Goal: Task Accomplishment & Management: Use online tool/utility

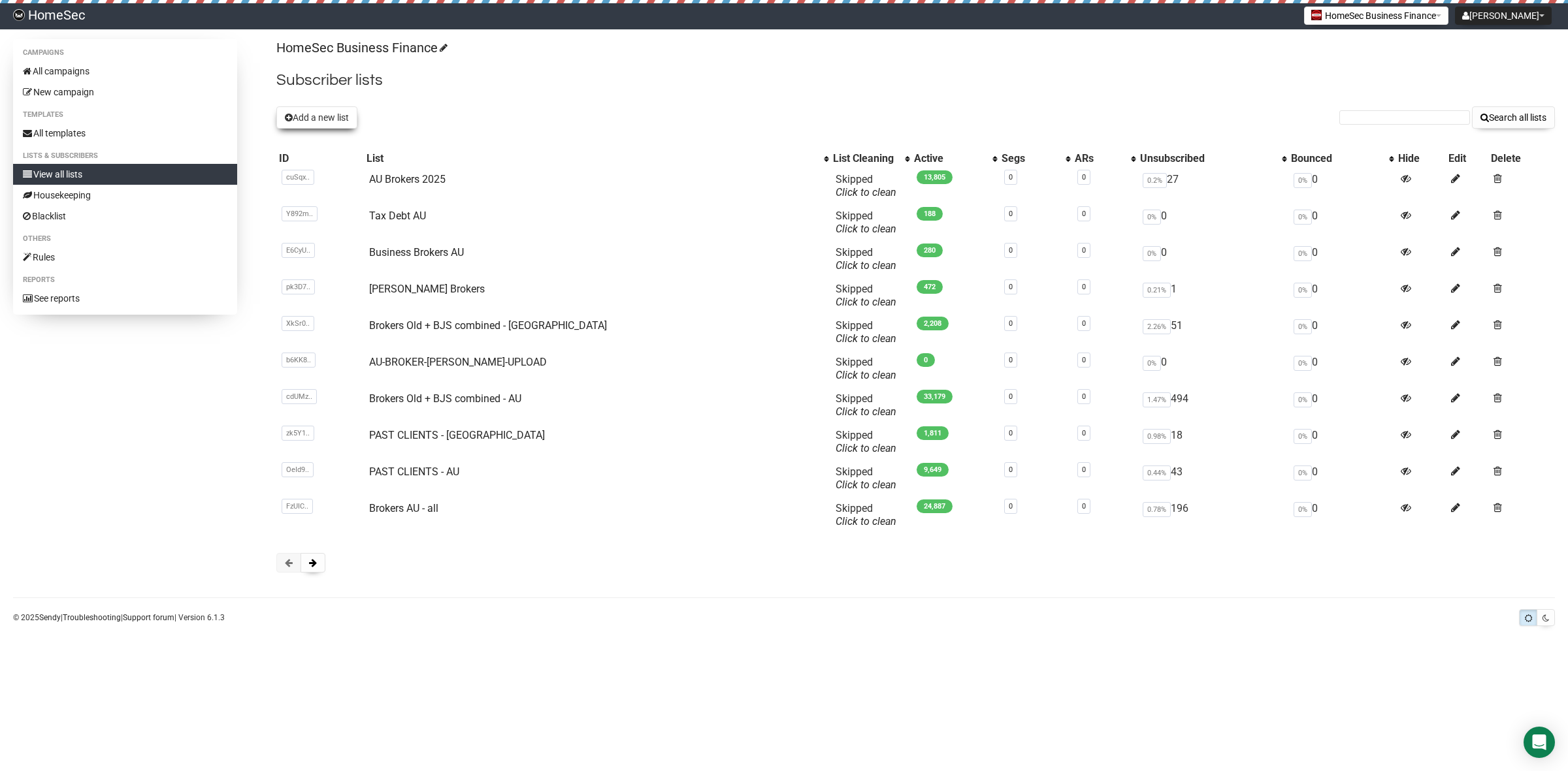
click at [318, 116] on button "Add a new list" at bounding box center [317, 117] width 81 height 22
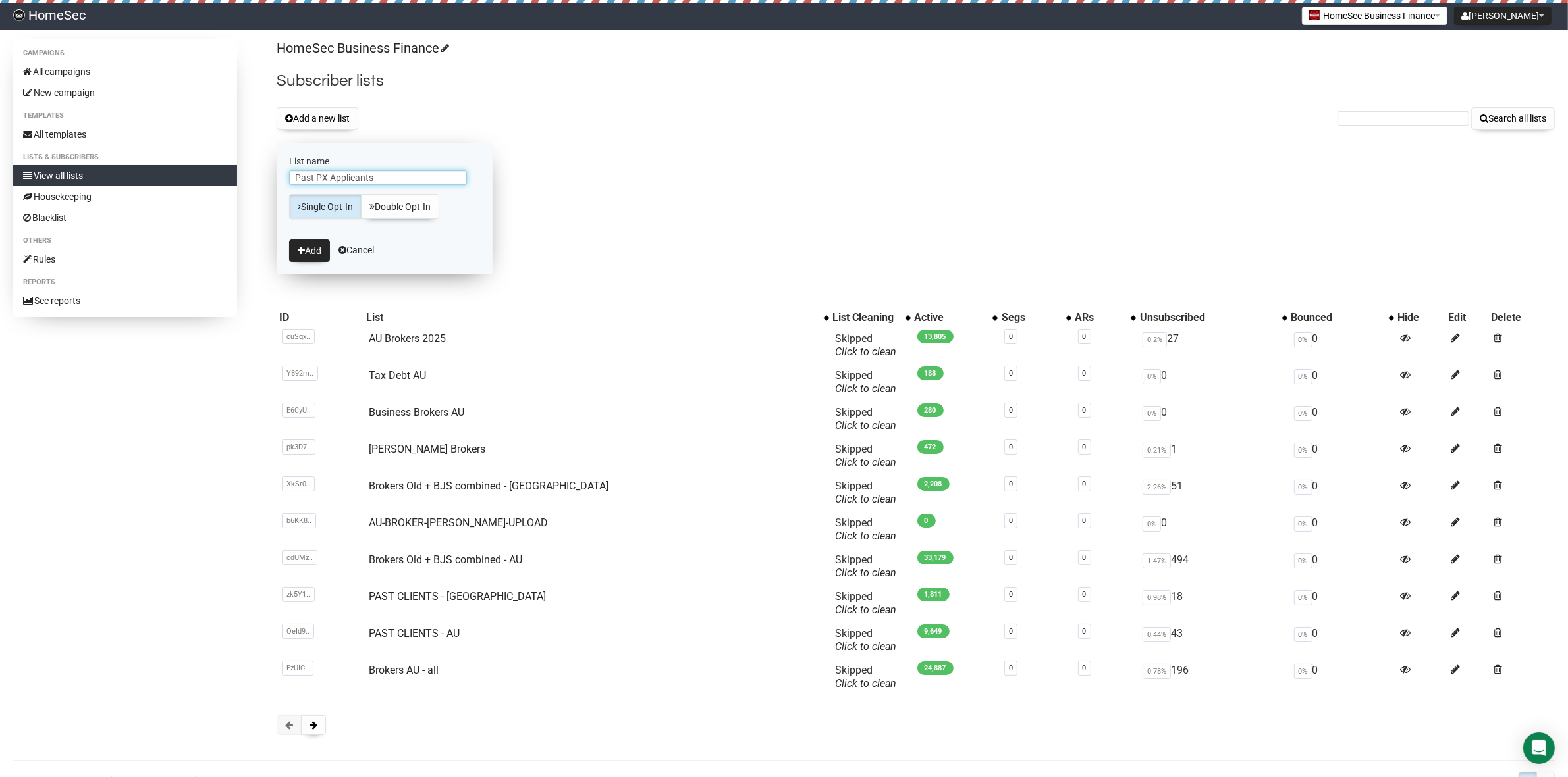
click at [331, 180] on input "Past PX Applicants" at bounding box center [378, 177] width 178 height 15
click at [407, 176] on input "Past PX Leads - Applicants" at bounding box center [378, 177] width 178 height 15
type input "Past PX Leads - Applicant Stage"
click at [300, 246] on icon "submit" at bounding box center [300, 251] width 7 height 9
